Goal: Task Accomplishment & Management: Use online tool/utility

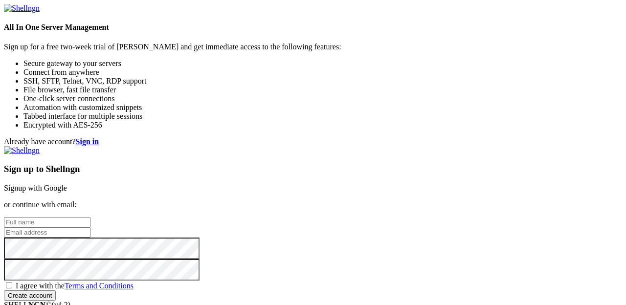
click at [99, 137] on strong "Sign in" at bounding box center [87, 141] width 23 height 8
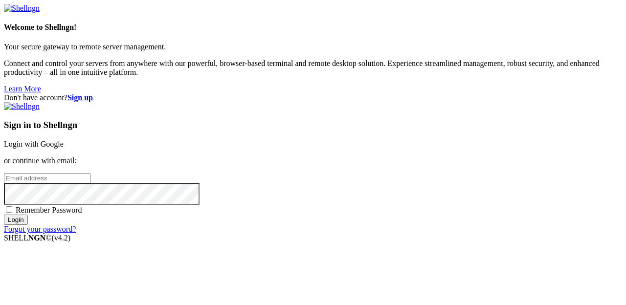
click at [93, 93] on strong "Sign up" at bounding box center [80, 97] width 25 height 8
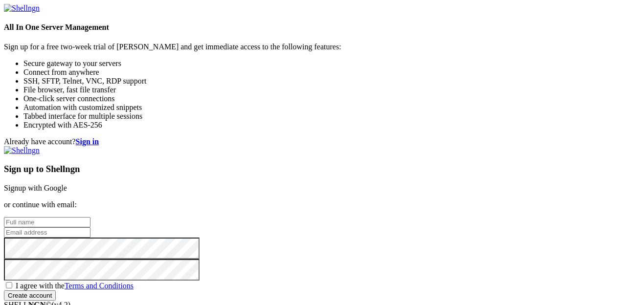
click at [90, 217] on input "text" at bounding box center [47, 222] width 87 height 10
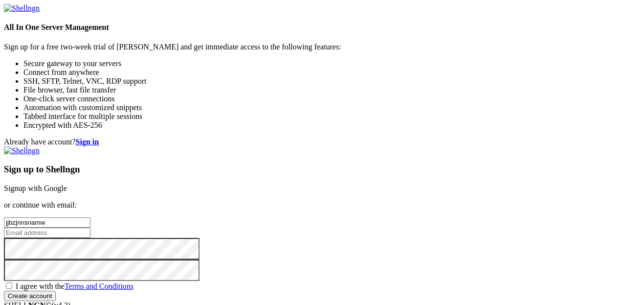
type input "jjbzjnnsnamw"
click at [4, 291] on input "Create account" at bounding box center [30, 296] width 52 height 10
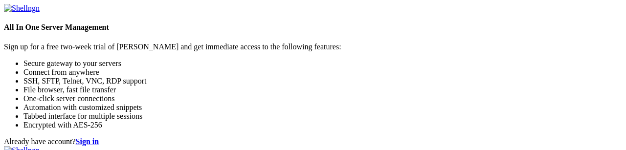
scroll to position [13, 0]
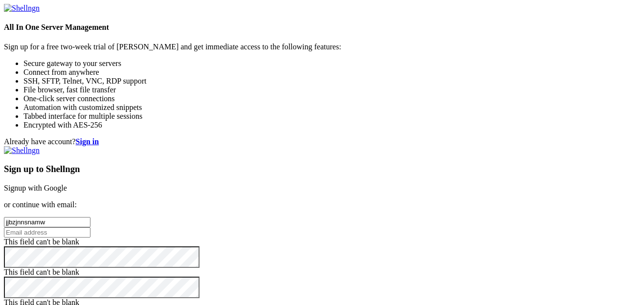
click at [90, 227] on input "email" at bounding box center [47, 232] width 87 height 10
type input "[EMAIL_ADDRESS][DOMAIN_NAME]"
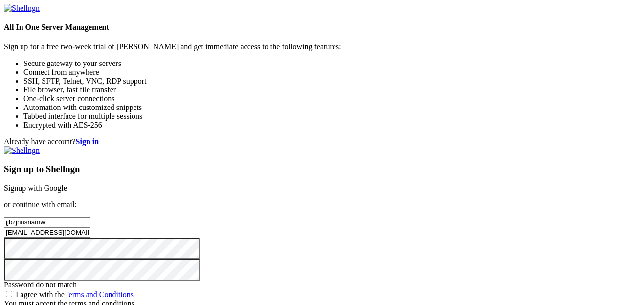
scroll to position [77, 0]
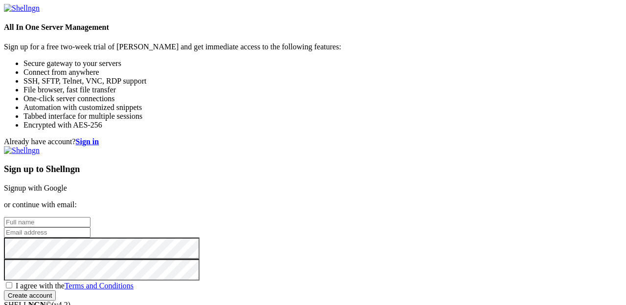
click at [99, 137] on strong "Sign in" at bounding box center [87, 141] width 23 height 8
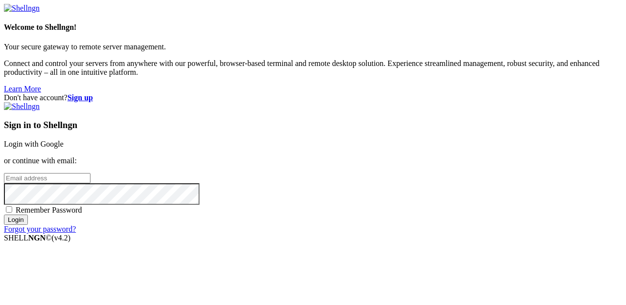
click at [90, 173] on input "email" at bounding box center [47, 178] width 87 height 10
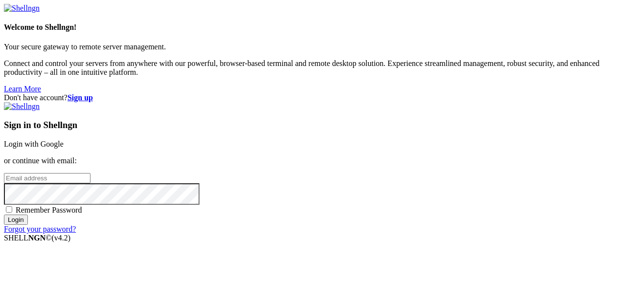
click at [90, 173] on input "email" at bounding box center [47, 178] width 87 height 10
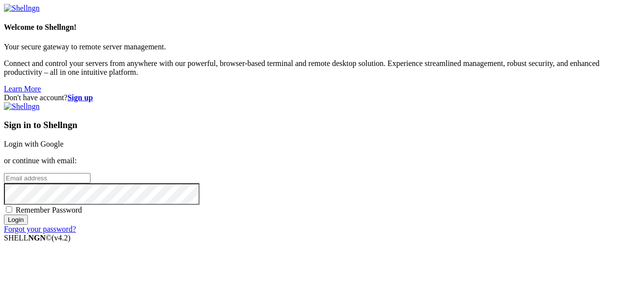
click at [90, 173] on input "email" at bounding box center [47, 178] width 87 height 10
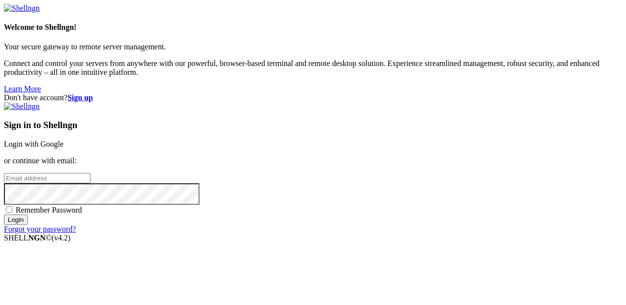
click at [90, 173] on input "email" at bounding box center [47, 178] width 87 height 10
type input "[EMAIL_ADDRESS][DOMAIN_NAME]"
click at [82, 206] on span "Remember Password" at bounding box center [49, 210] width 67 height 8
click at [12, 206] on input "Remember Password" at bounding box center [9, 209] width 6 height 6
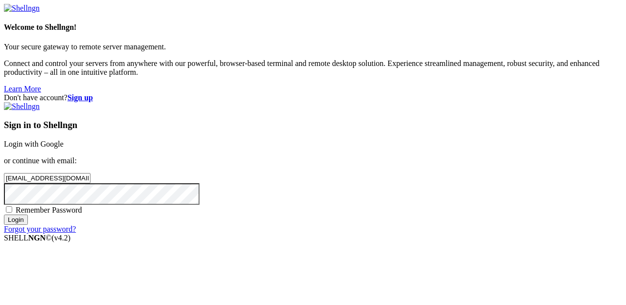
checkbox input "true"
click at [28, 225] on input "Login" at bounding box center [16, 220] width 24 height 10
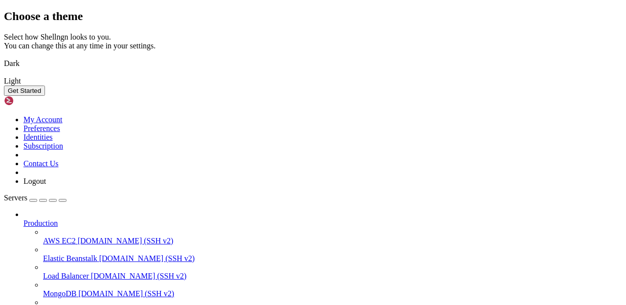
click at [4, 57] on img at bounding box center [4, 57] width 0 height 0
click at [45, 96] on button "Get Started" at bounding box center [24, 91] width 41 height 10
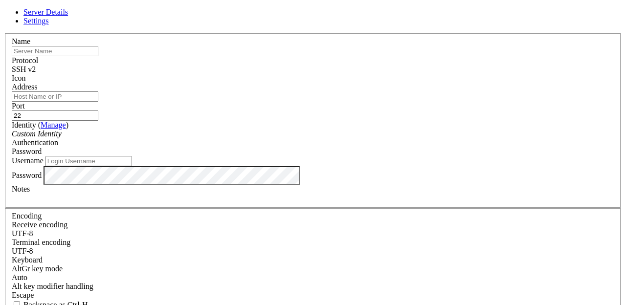
click at [387, 66] on div "SSH v2" at bounding box center [313, 69] width 603 height 9
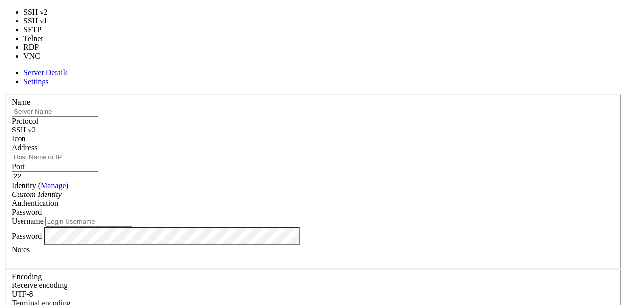
click at [382, 126] on div "SSH v2" at bounding box center [313, 130] width 603 height 9
